Goal: Information Seeking & Learning: Learn about a topic

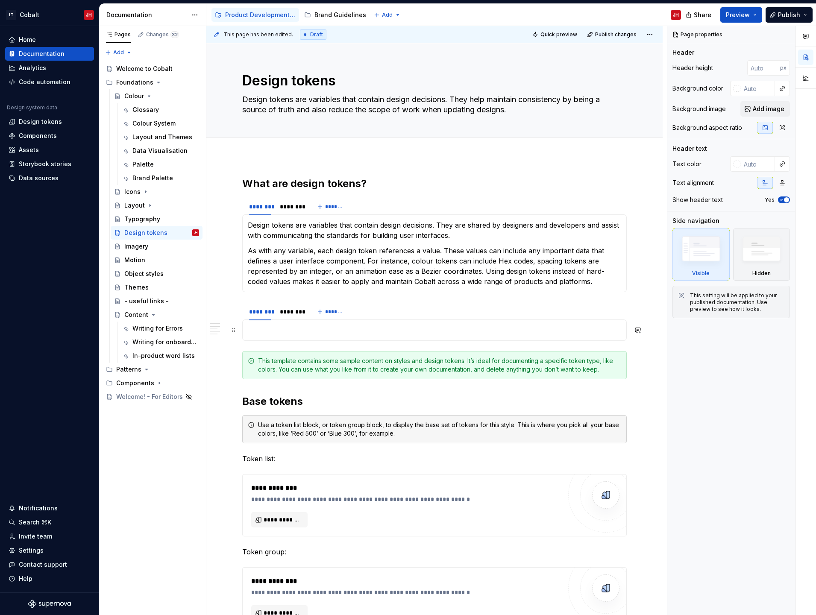
type textarea "*"
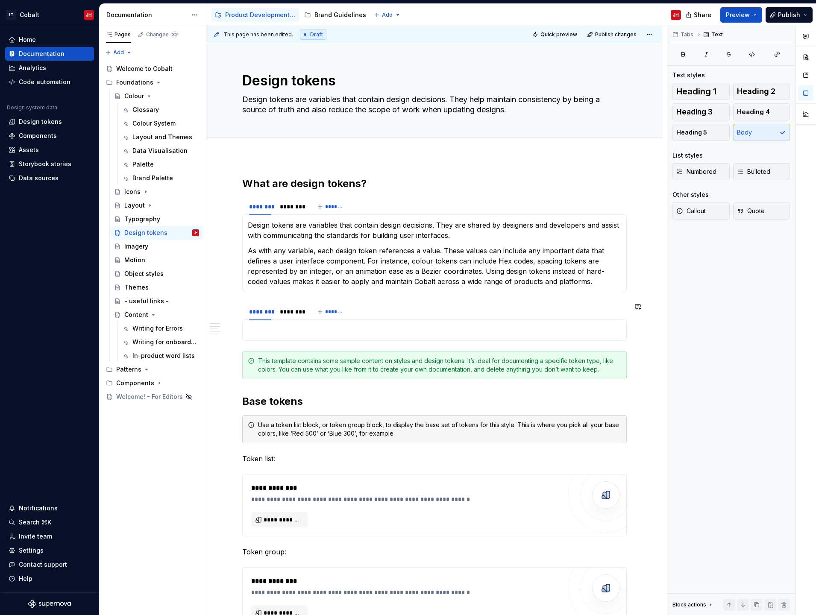
click at [233, 250] on span at bounding box center [233, 251] width 7 height 12
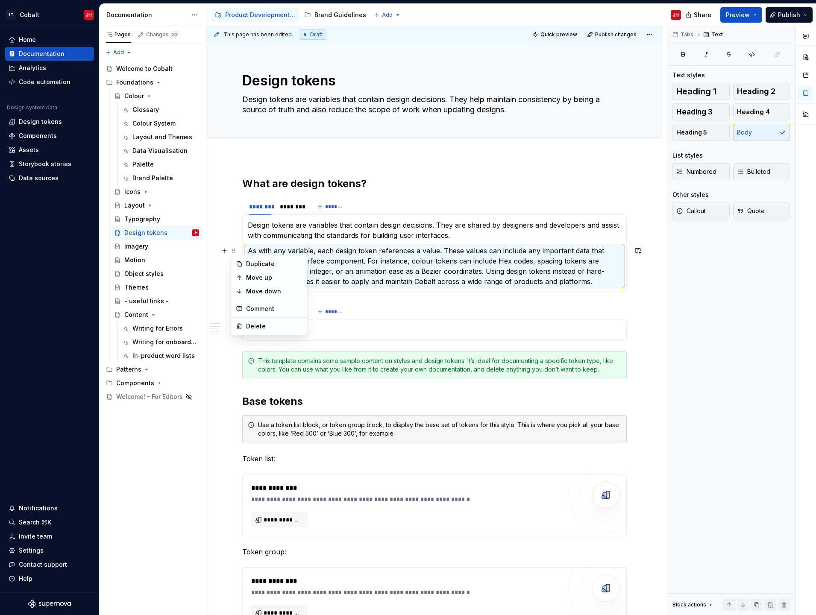
click at [236, 226] on div "This page has been edited. Draft Quick preview Publish changes Design tokens De…" at bounding box center [436, 320] width 460 height 589
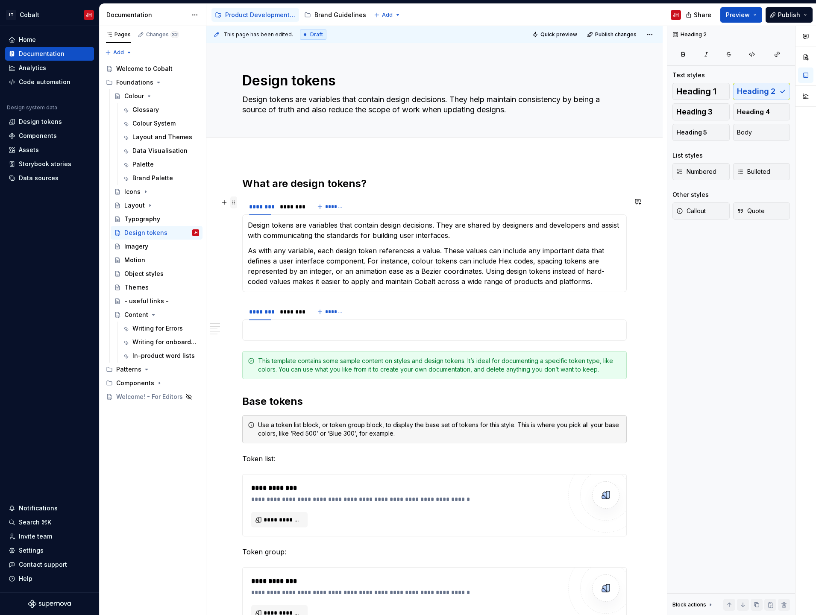
click at [232, 201] on span at bounding box center [233, 202] width 7 height 12
click at [398, 197] on section "******** ******** ******* Design tokens are variables that contain design decis…" at bounding box center [434, 244] width 384 height 95
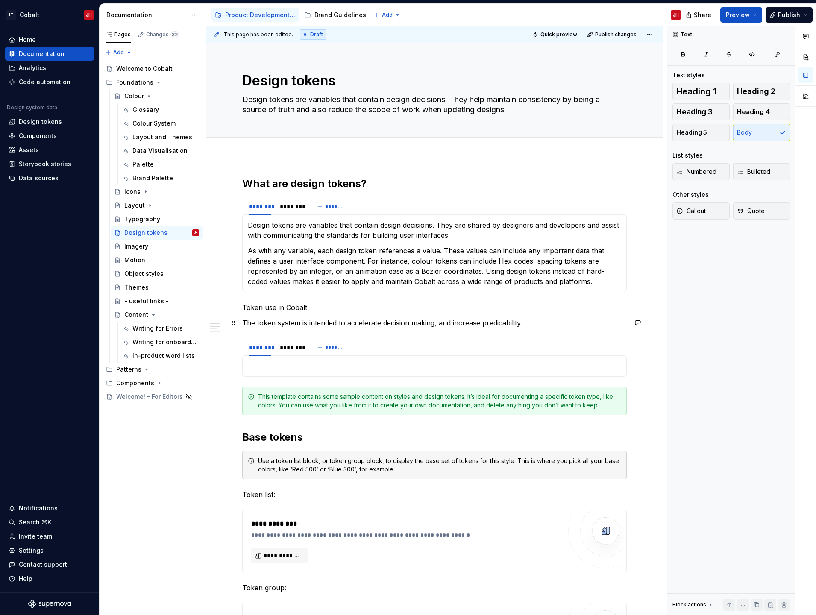
click at [508, 327] on p "The token system is intended to accelerate decision making, and increase predic…" at bounding box center [434, 323] width 384 height 10
click at [539, 323] on p "The token system is intended to accelerate decision making, and increase predic…" at bounding box center [434, 323] width 384 height 10
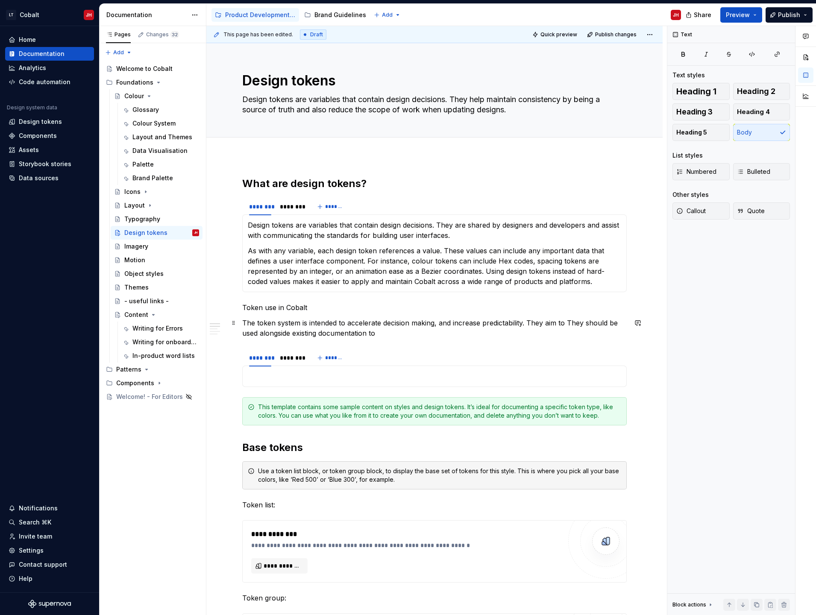
click at [568, 322] on p "The token system is intended to accelerate decision making, and increase predic…" at bounding box center [434, 328] width 384 height 20
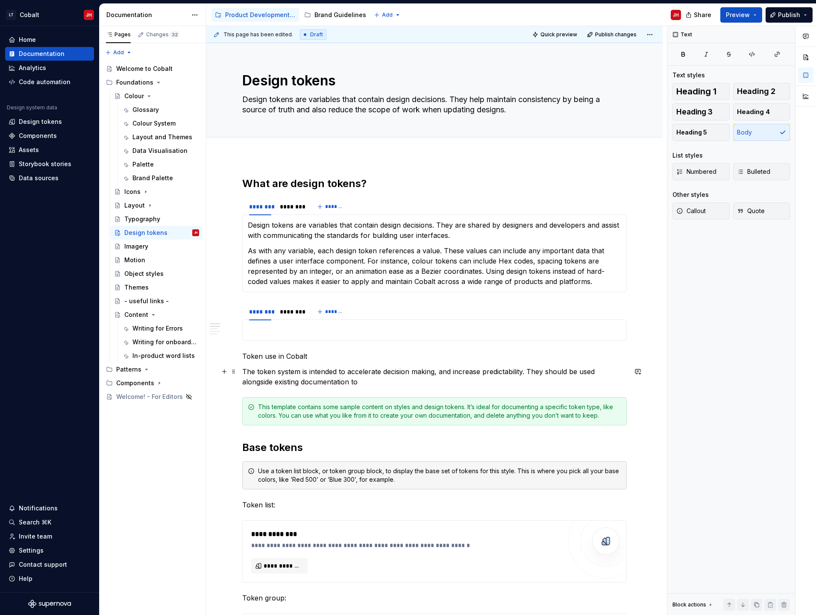
click at [373, 377] on p "The token system is intended to accelerate decision making, and increase predic…" at bounding box center [434, 376] width 384 height 20
drag, startPoint x: 366, startPoint y: 381, endPoint x: 376, endPoint y: 378, distance: 11.1
click at [363, 377] on p "The token system is intended to accelerate decision making, and increase predic…" at bounding box center [434, 376] width 384 height 20
click at [530, 371] on p "The token system is intended to accelerate decision making, and increase predic…" at bounding box center [434, 376] width 384 height 20
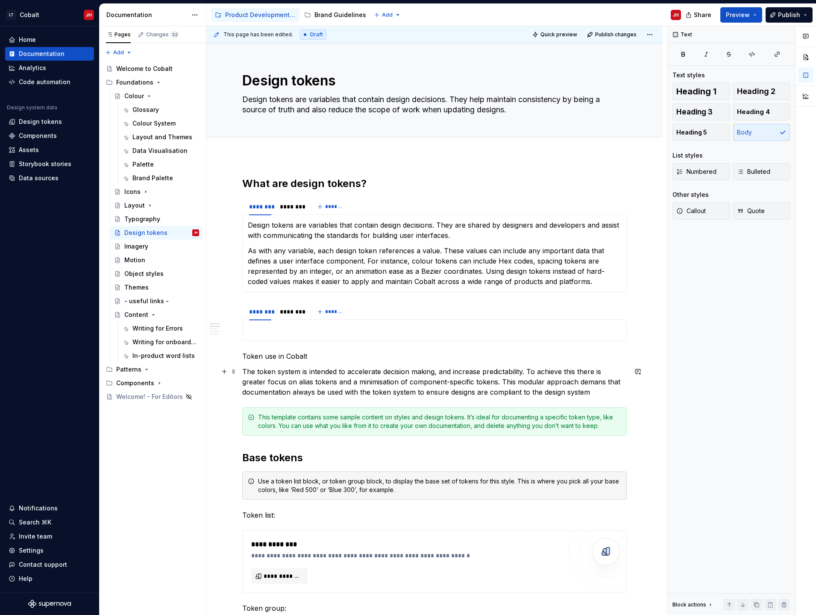
click at [597, 381] on p "The token system is intended to accelerate decision making, and increase predic…" at bounding box center [434, 381] width 384 height 31
drag, startPoint x: 342, startPoint y: 393, endPoint x: 346, endPoint y: 392, distance: 4.7
click at [342, 392] on p "The token system is intended to accelerate decision making, and increase predic…" at bounding box center [434, 381] width 384 height 31
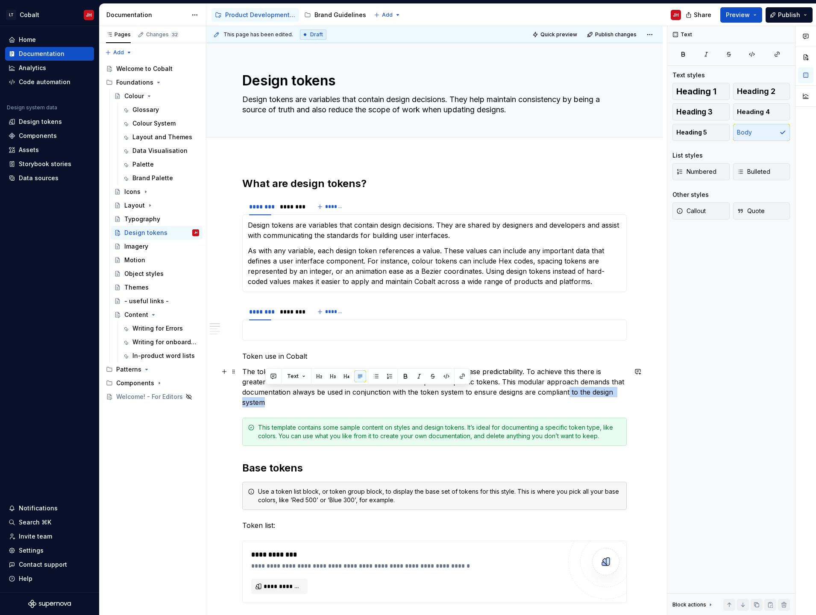
drag, startPoint x: 568, startPoint y: 393, endPoint x: 564, endPoint y: 402, distance: 9.8
click at [566, 401] on p "The token system is intended to accelerate decision making, and increase predic…" at bounding box center [434, 386] width 384 height 41
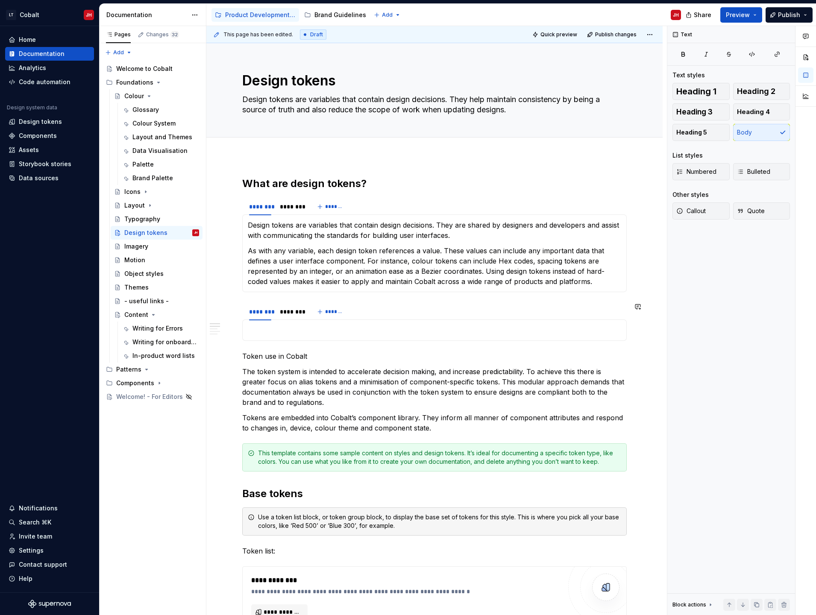
click at [763, 87] on span "Heading 2" at bounding box center [756, 91] width 38 height 9
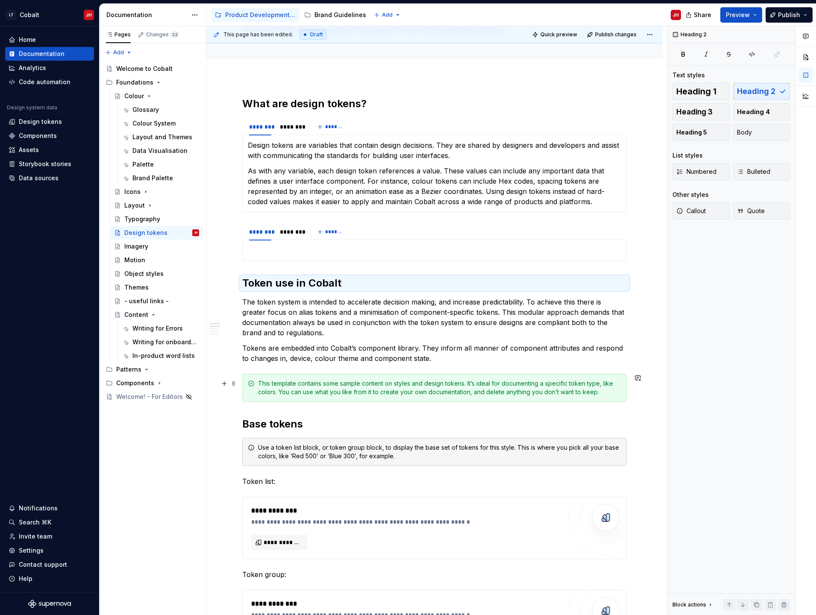
scroll to position [85, 0]
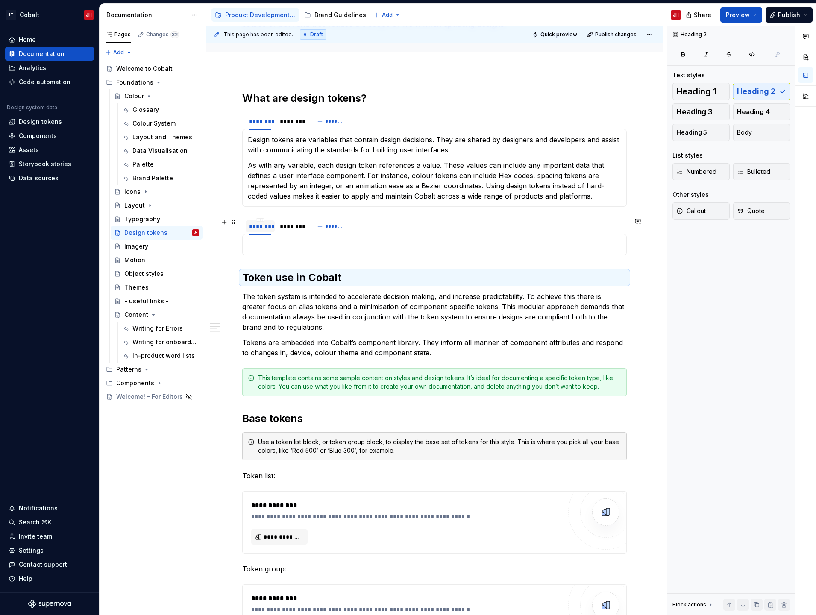
click at [265, 228] on div "********" at bounding box center [260, 226] width 22 height 9
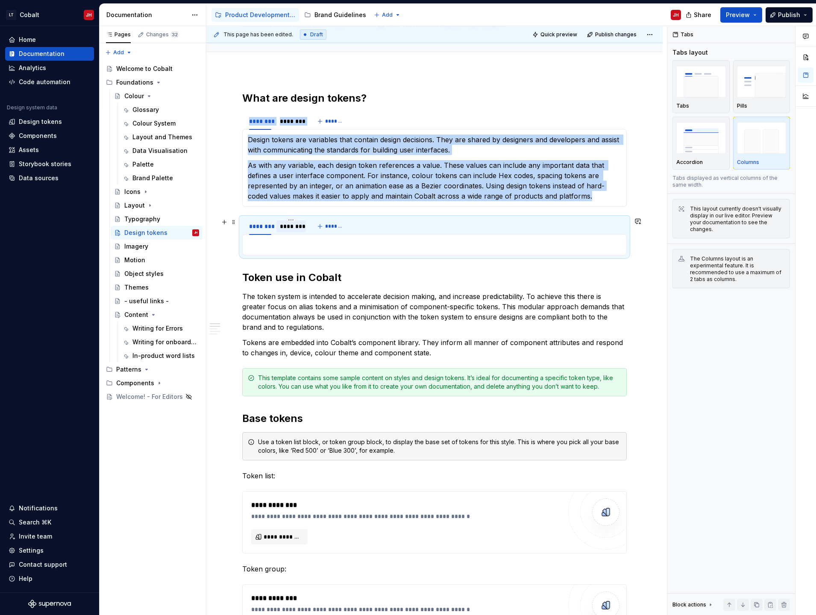
click at [305, 228] on div "********" at bounding box center [290, 226] width 29 height 12
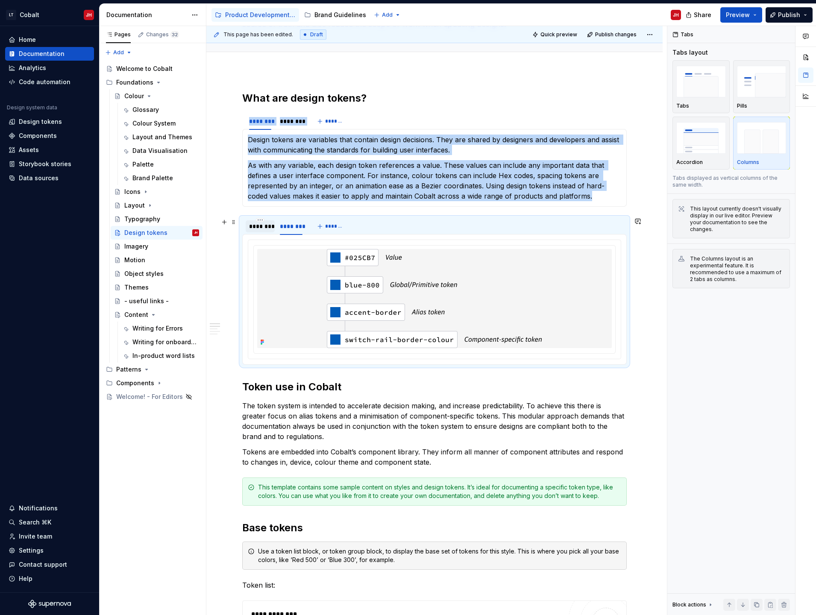
click at [249, 225] on div "********" at bounding box center [260, 226] width 22 height 9
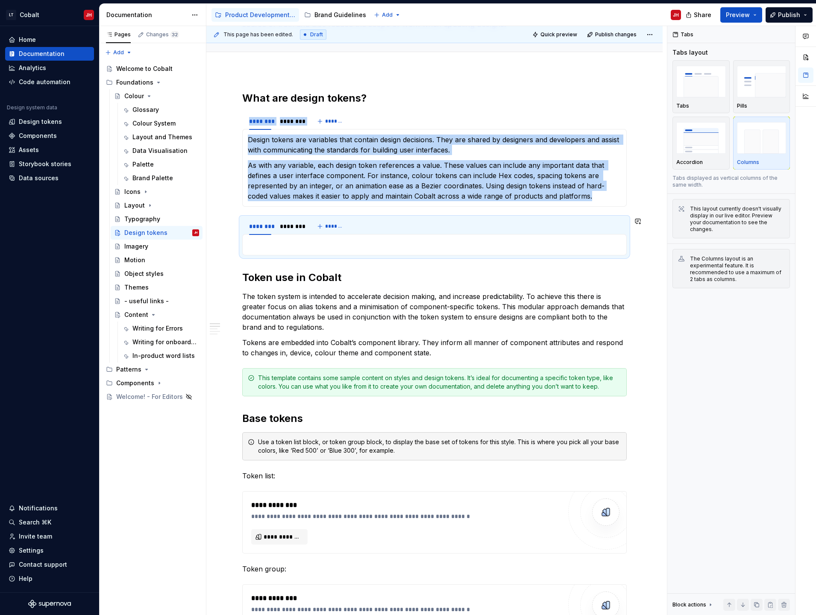
scroll to position [43, 0]
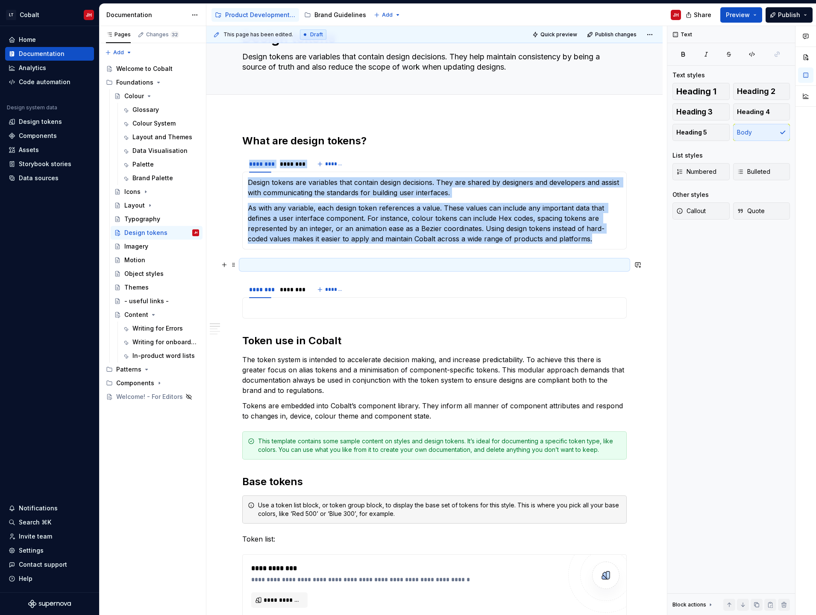
click at [257, 266] on p at bounding box center [434, 265] width 384 height 10
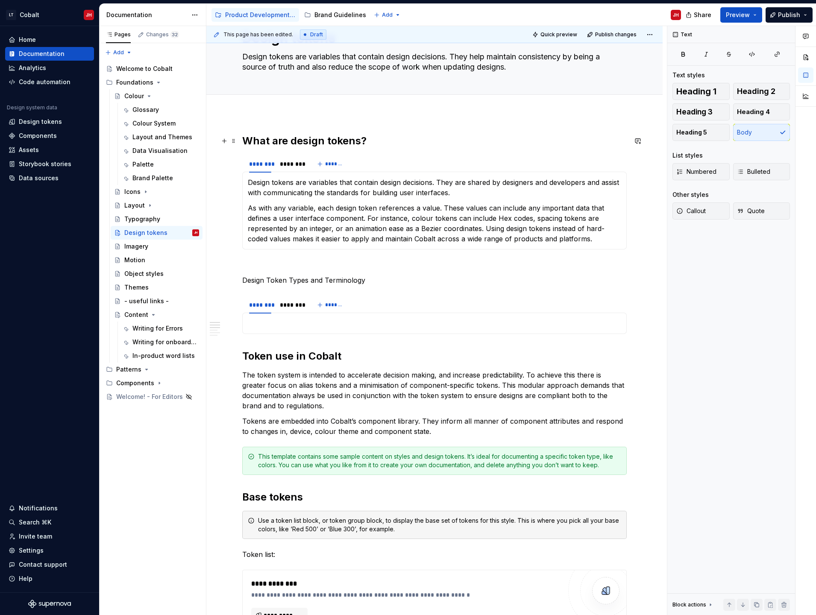
click at [328, 139] on h2 "What are design tokens?" at bounding box center [434, 141] width 384 height 14
click at [291, 140] on h2 "What are design tokens?" at bounding box center [434, 141] width 384 height 14
drag, startPoint x: 330, startPoint y: 140, endPoint x: 325, endPoint y: 141, distance: 5.2
click at [325, 141] on h2 "What are Design tokens?" at bounding box center [434, 141] width 384 height 14
click at [329, 141] on h2 "What are Design tokens?" at bounding box center [434, 141] width 384 height 14
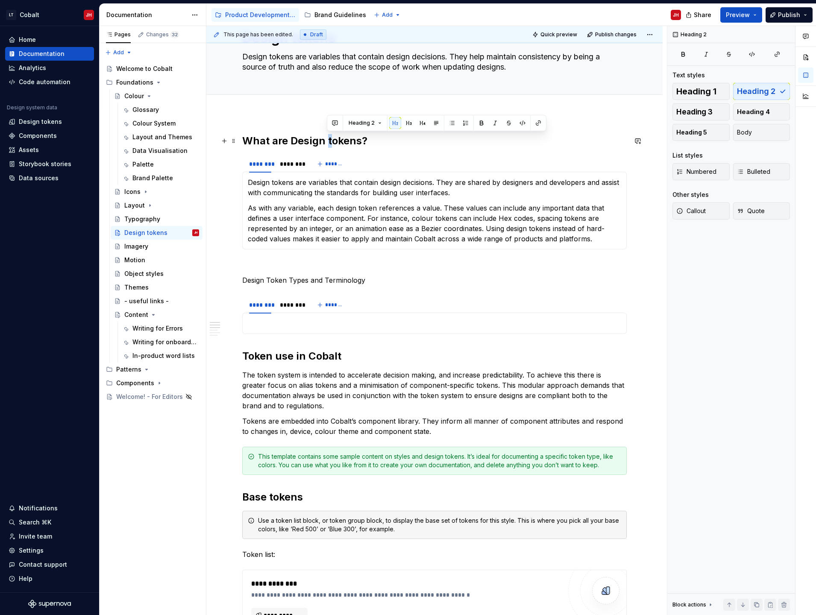
drag, startPoint x: 331, startPoint y: 141, endPoint x: 327, endPoint y: 141, distance: 4.7
click at [327, 141] on h2 "What are Design tokens?" at bounding box center [434, 141] width 384 height 14
click at [295, 360] on h2 "Token use in Cobalt" at bounding box center [434, 356] width 384 height 14
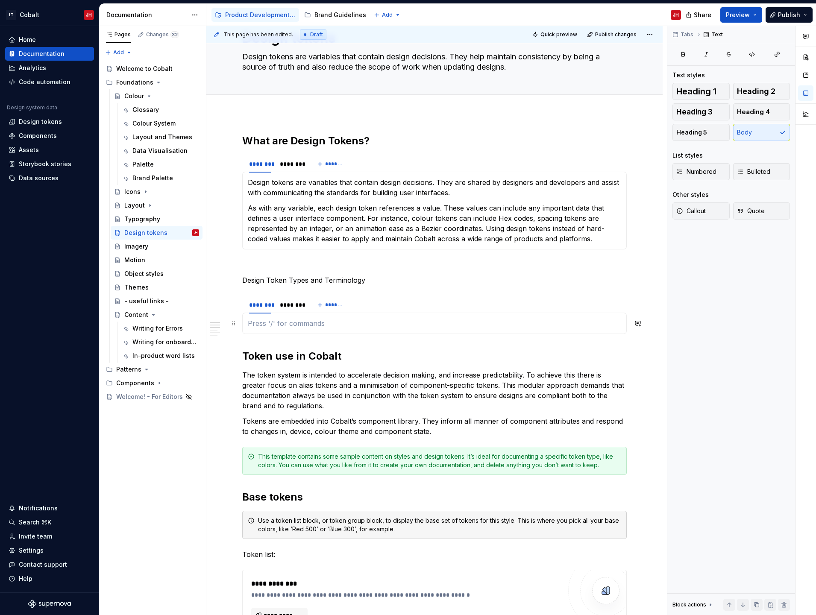
click at [276, 321] on p at bounding box center [434, 323] width 373 height 10
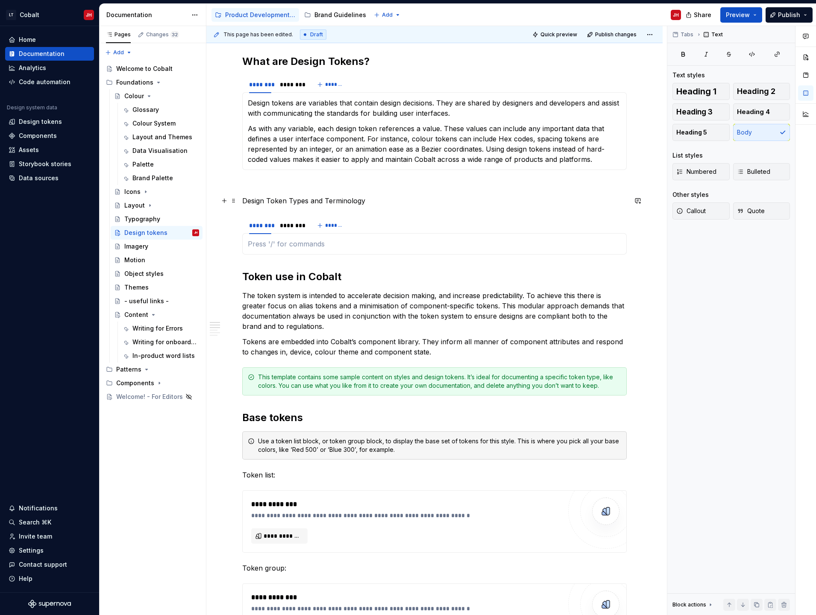
scroll to position [128, 0]
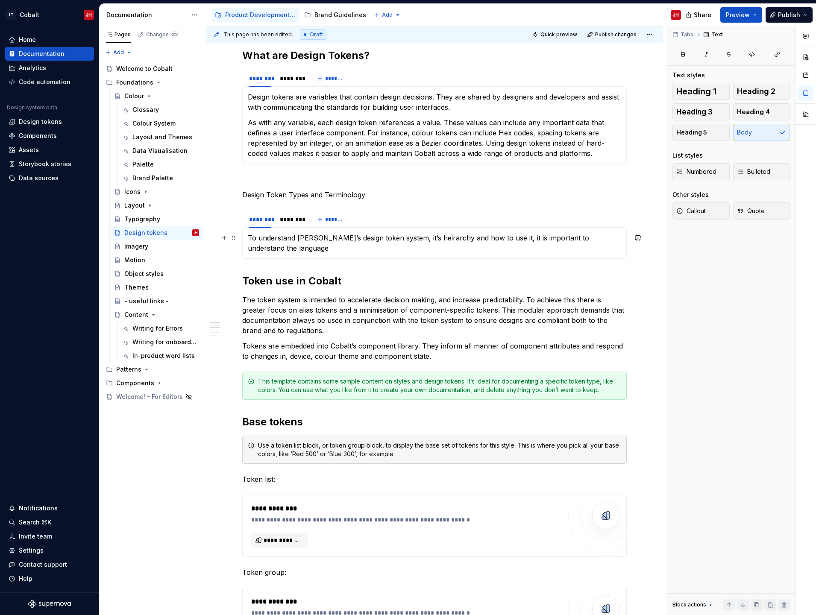
click at [283, 250] on p "To understand [PERSON_NAME]’s design token system, it’s heirarchy and how to us…" at bounding box center [434, 243] width 373 height 20
click at [298, 223] on div "********" at bounding box center [291, 219] width 22 height 9
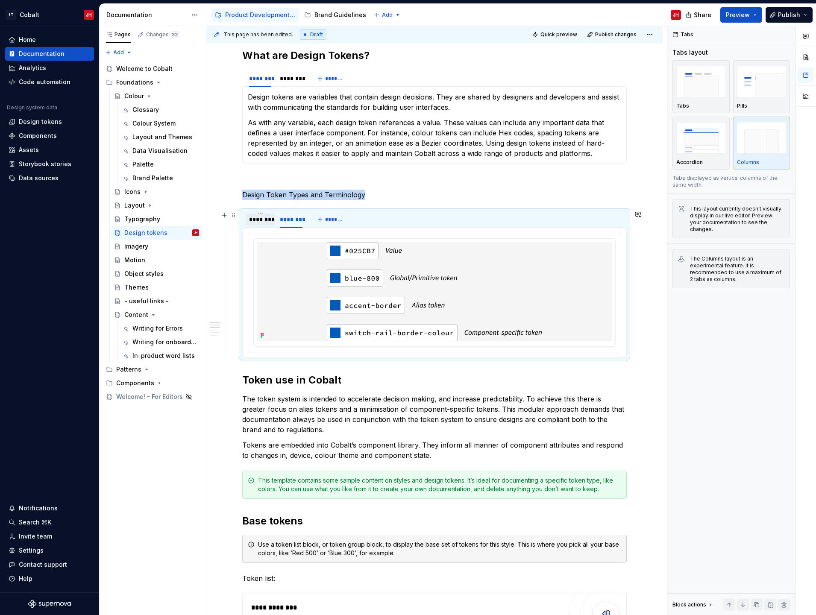
click at [266, 218] on div "********" at bounding box center [260, 219] width 22 height 9
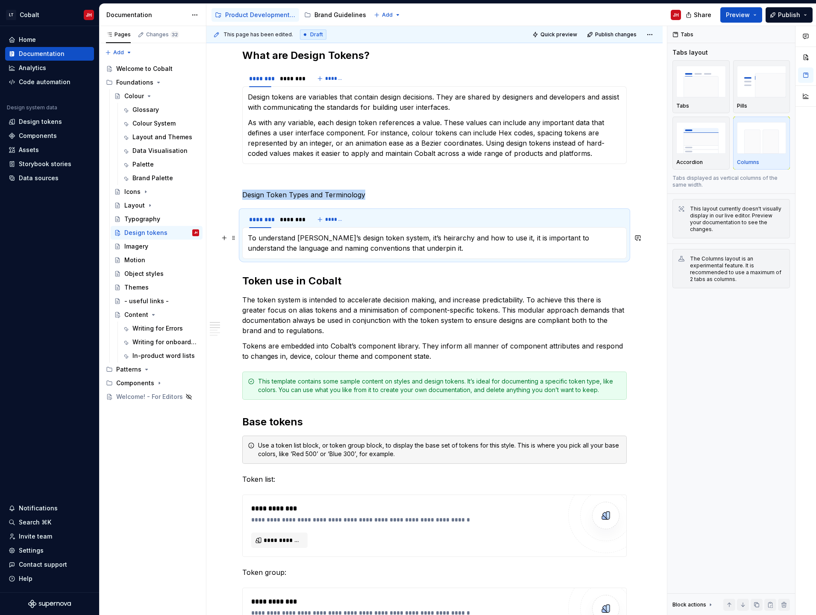
click at [382, 249] on p "To understand [PERSON_NAME]’s design token system, it’s heirarchy and how to us…" at bounding box center [434, 243] width 373 height 20
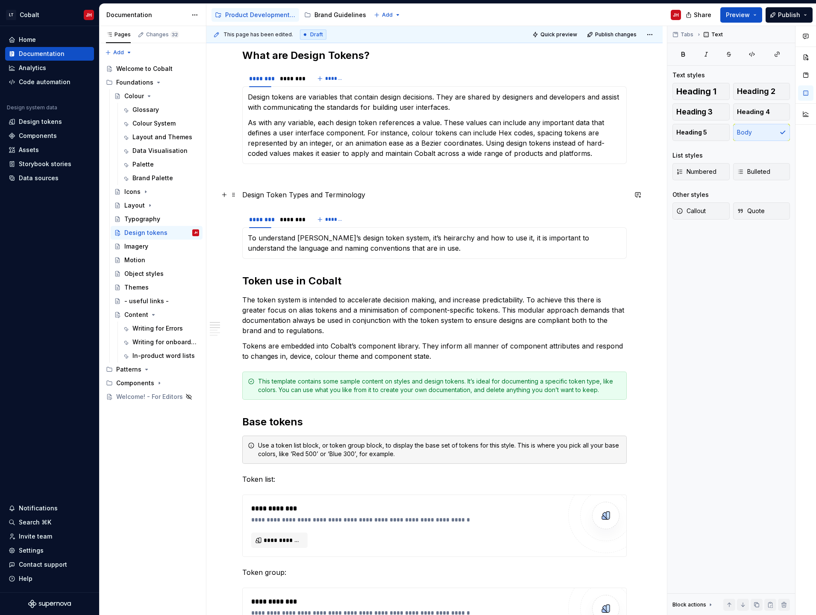
click at [277, 192] on p "Design Token Types and Terminology" at bounding box center [434, 195] width 384 height 10
click at [768, 90] on span "Heading 2" at bounding box center [756, 91] width 38 height 9
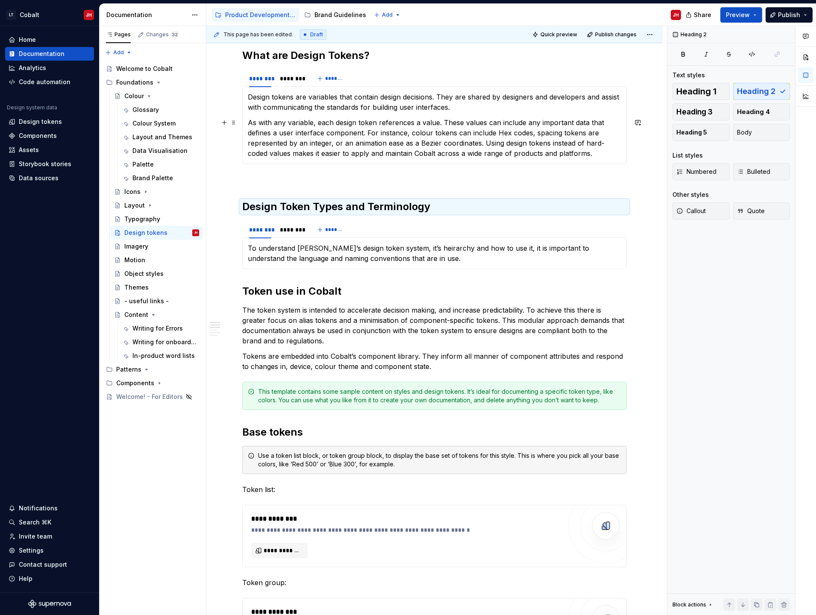
click at [313, 158] on p "As with any variable, each design token references a value. These values can in…" at bounding box center [434, 137] width 373 height 41
click at [290, 197] on div "**********" at bounding box center [434, 595] width 384 height 1093
click at [281, 182] on p at bounding box center [434, 179] width 384 height 10
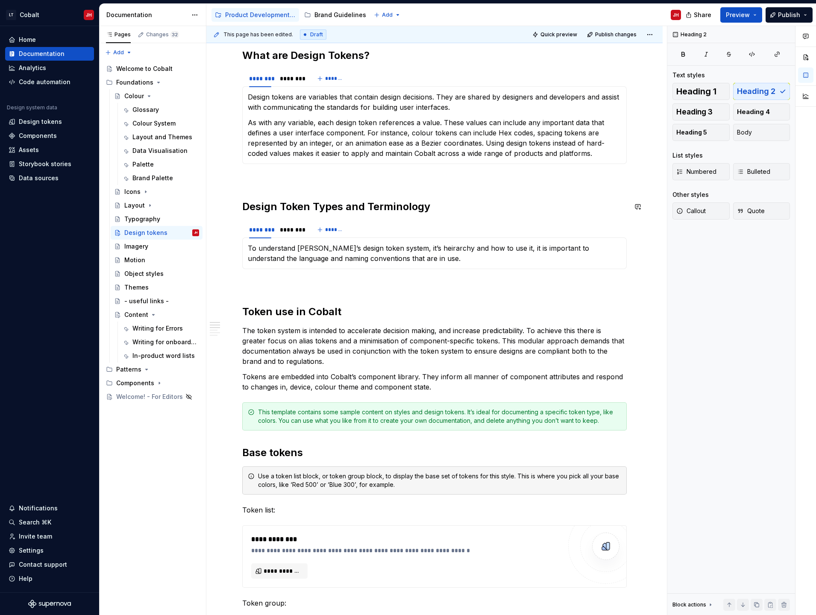
click at [242, 194] on div "This page has been edited. Draft Quick preview Publish changes Design tokens De…" at bounding box center [436, 320] width 460 height 589
click at [243, 209] on h2 "Design Token Types and Terminology" at bounding box center [434, 207] width 384 height 14
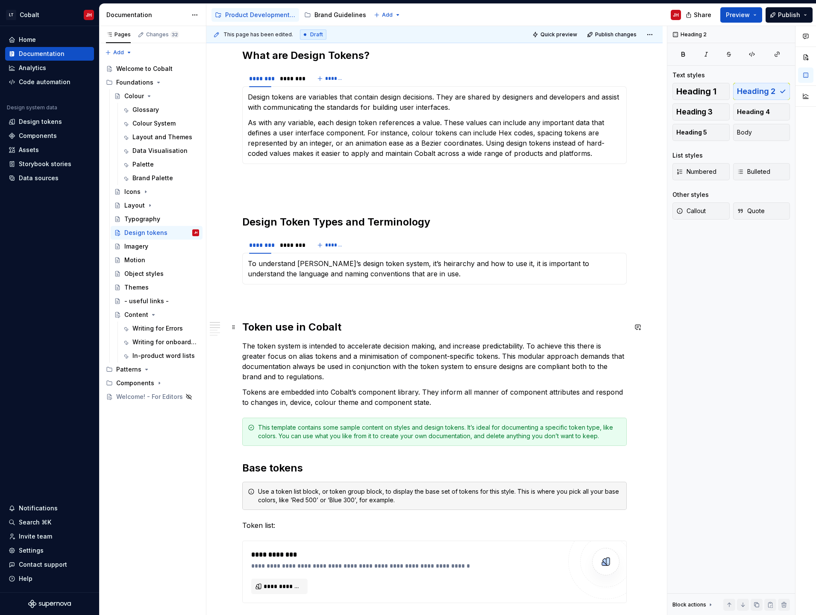
click at [246, 328] on h2 "Token use in Cobalt" at bounding box center [434, 327] width 384 height 14
click at [246, 325] on h2 "Token use in Cobalt" at bounding box center [434, 327] width 384 height 14
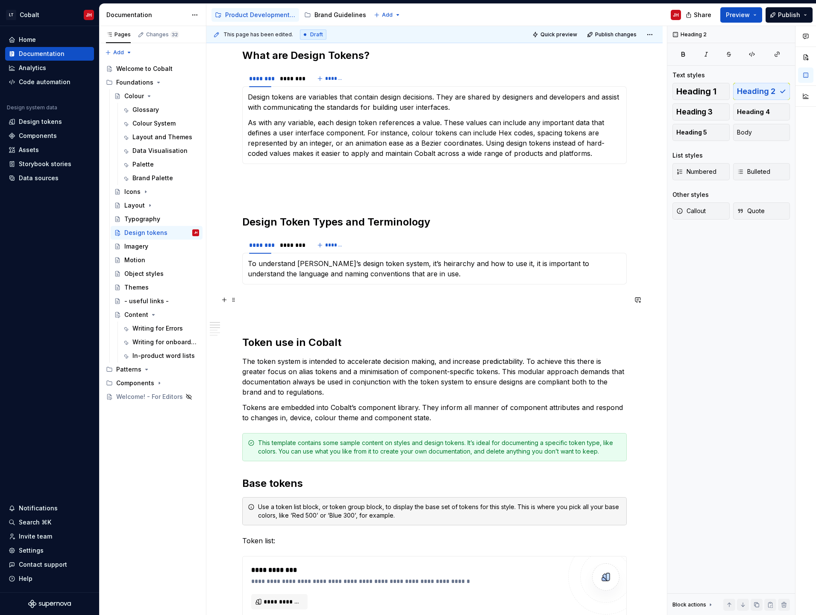
click at [259, 300] on p at bounding box center [434, 300] width 384 height 10
click at [255, 318] on p at bounding box center [434, 315] width 384 height 10
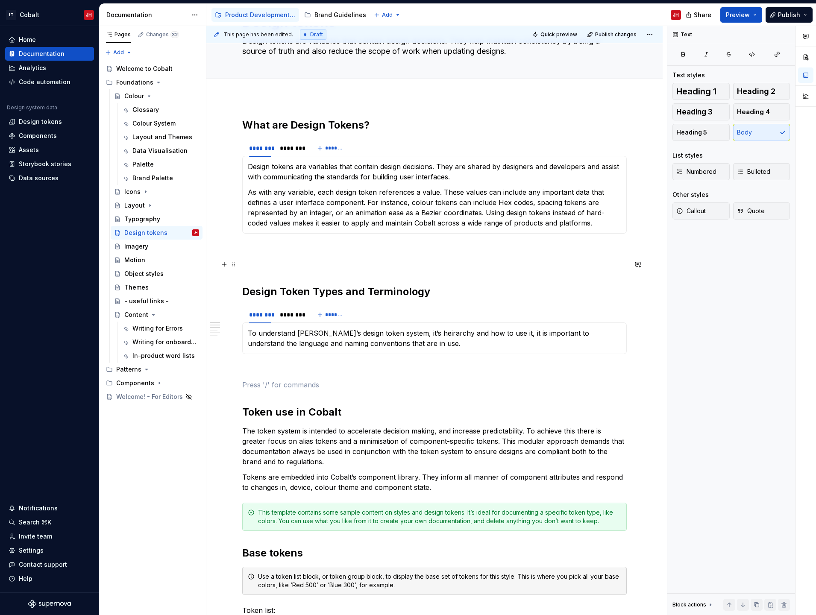
scroll to position [0, 0]
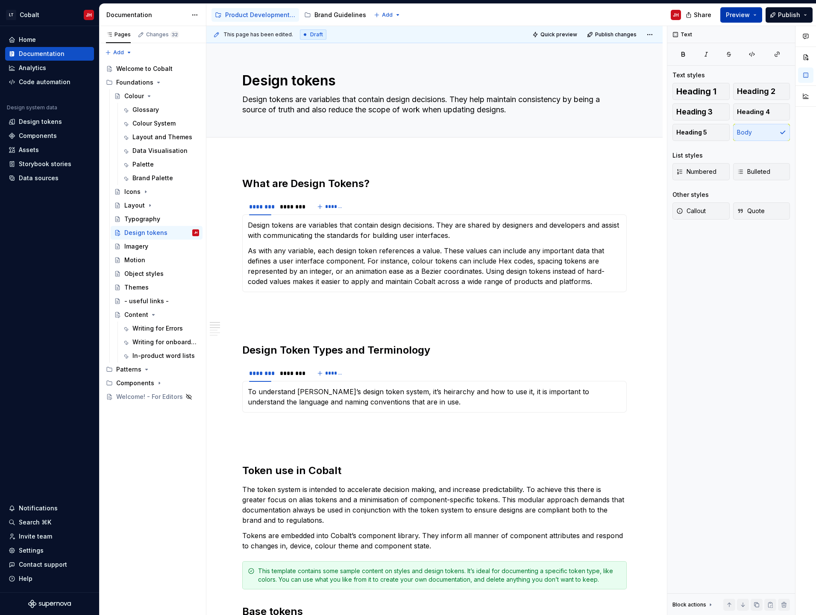
click at [741, 19] on span "Preview" at bounding box center [738, 15] width 24 height 9
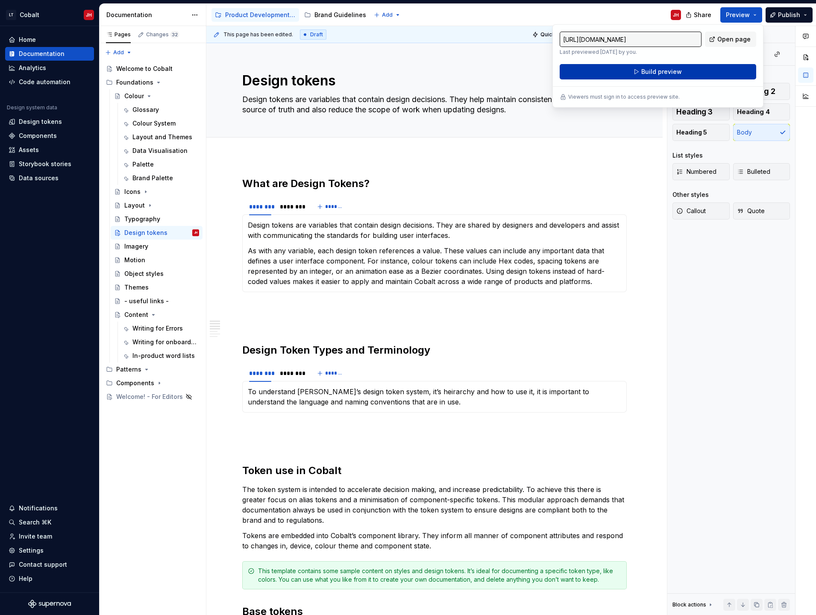
click at [624, 74] on button "Build preview" at bounding box center [657, 71] width 196 height 15
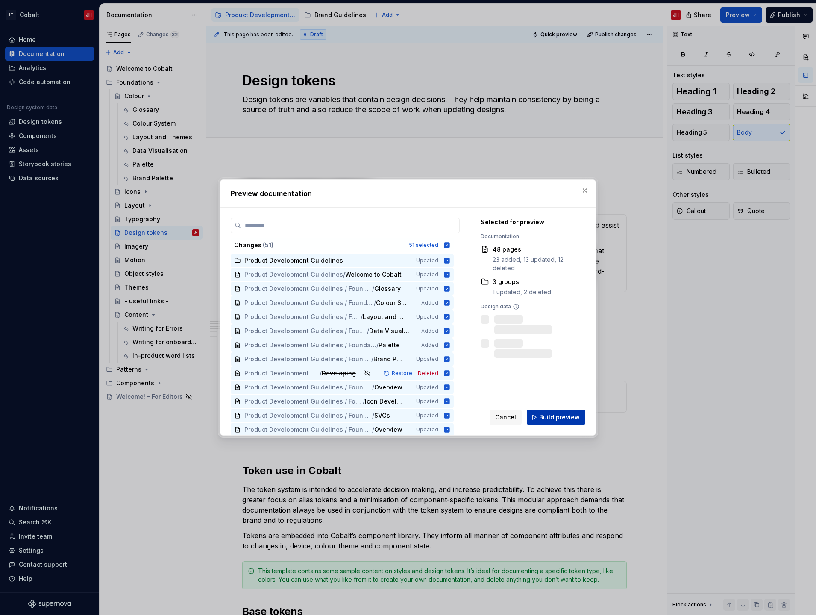
click at [556, 419] on span "Build preview" at bounding box center [559, 417] width 41 height 9
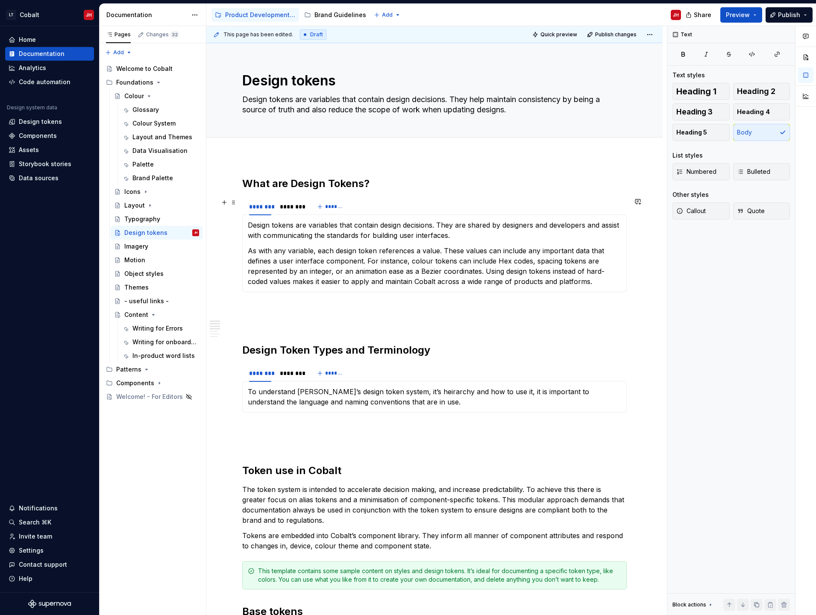
click at [471, 205] on div "******** ******** *******" at bounding box center [434, 206] width 384 height 17
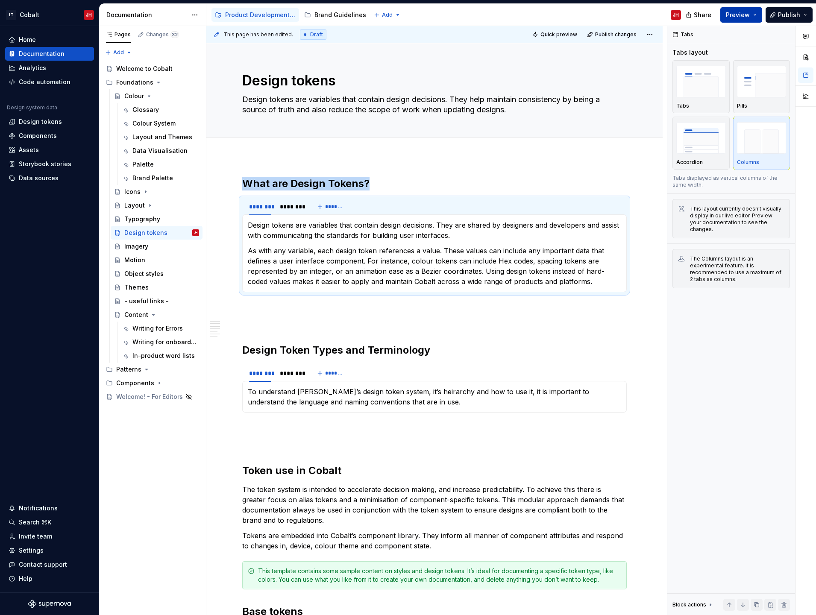
click at [754, 14] on button "Preview" at bounding box center [741, 14] width 42 height 15
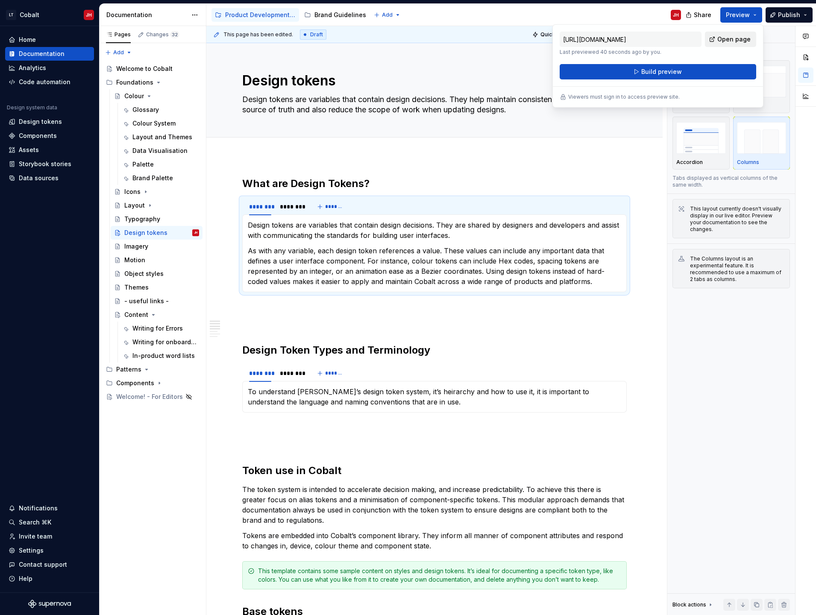
click at [730, 43] on link "Open page" at bounding box center [730, 39] width 51 height 15
type textarea "*"
